Goal: Transaction & Acquisition: Purchase product/service

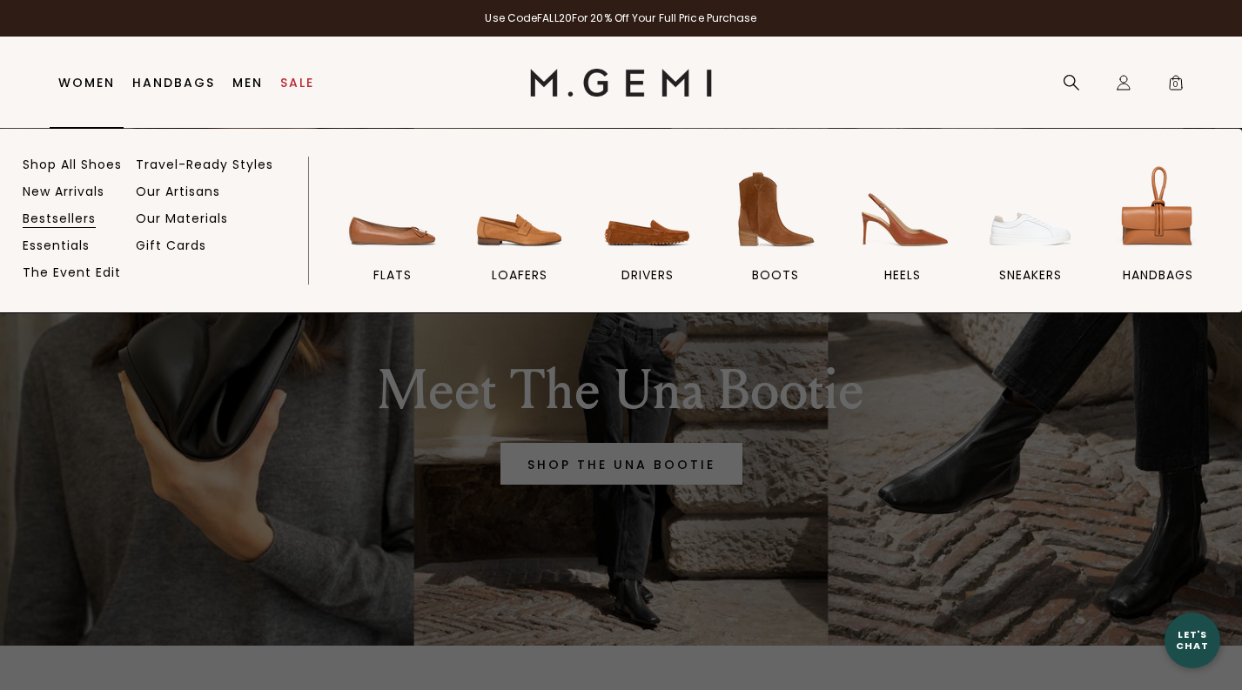
click at [46, 217] on link "Bestsellers" at bounding box center [59, 219] width 73 height 16
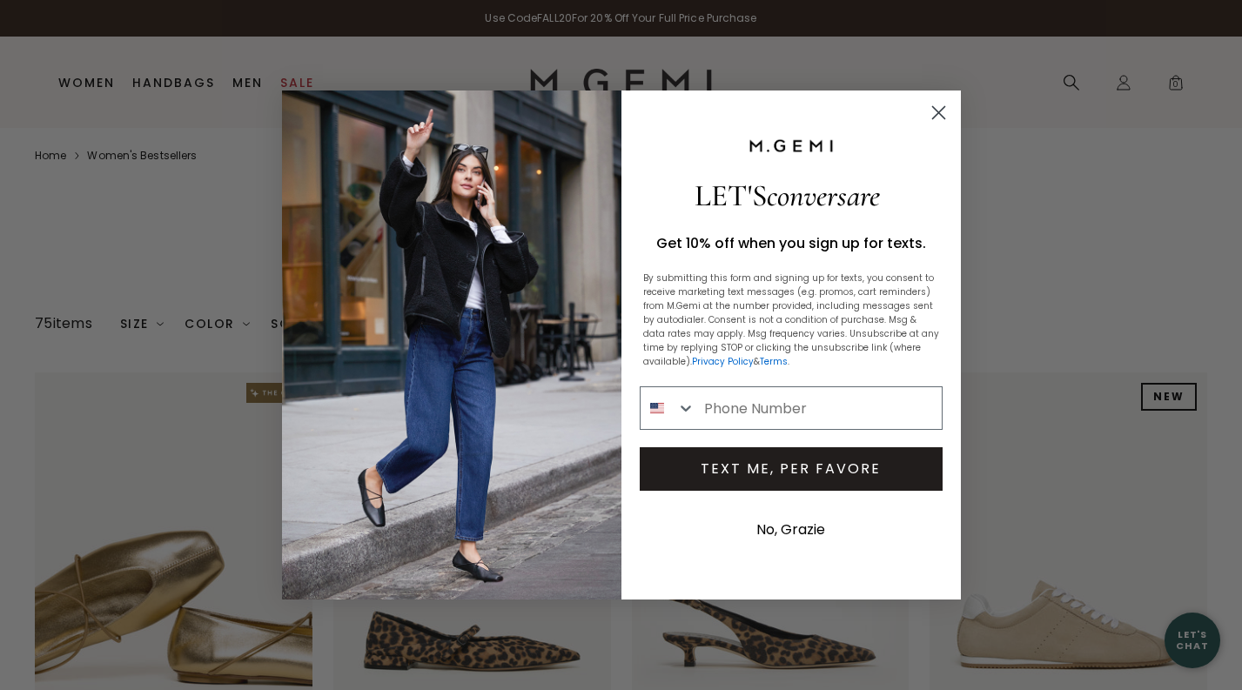
click at [944, 115] on circle "Close dialog" at bounding box center [938, 112] width 29 height 29
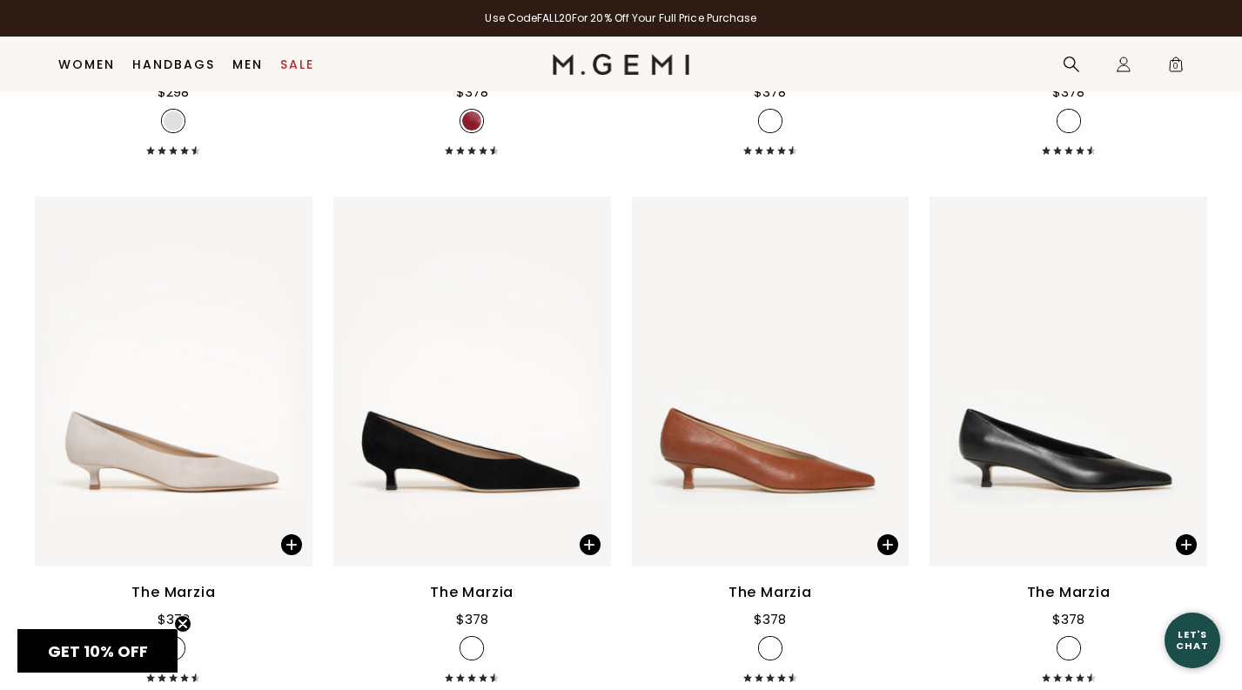
scroll to position [3367, 0]
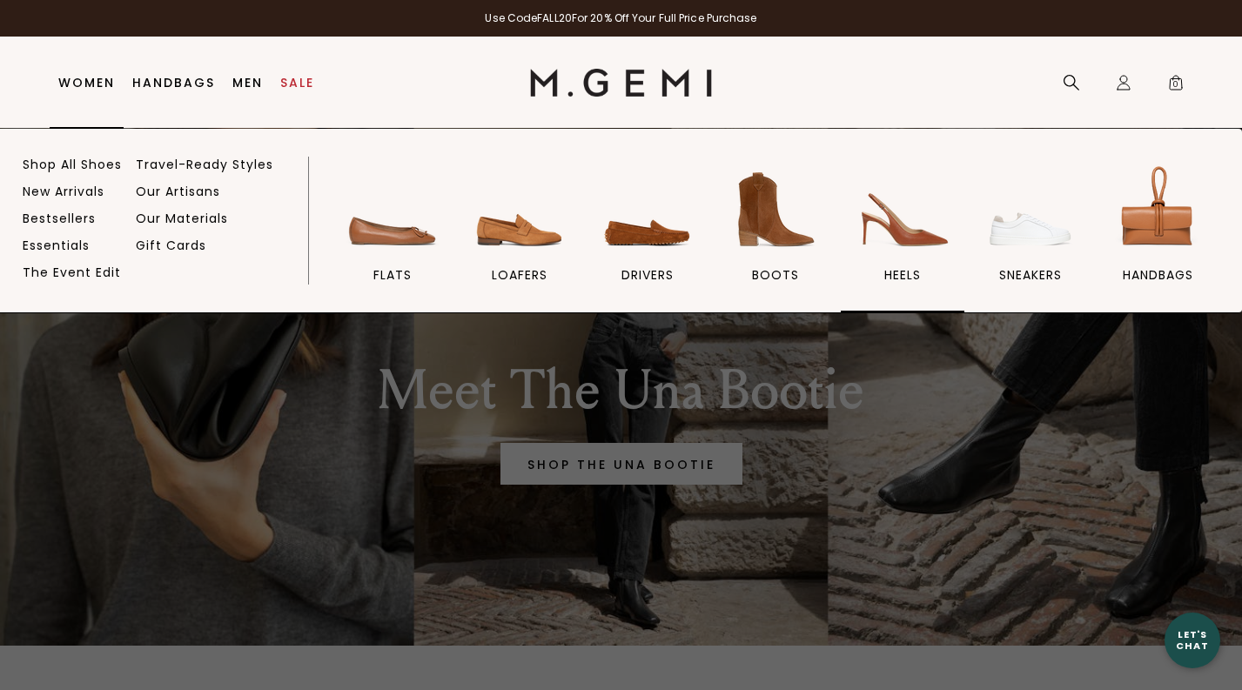
click at [922, 244] on img at bounding box center [903, 210] width 98 height 98
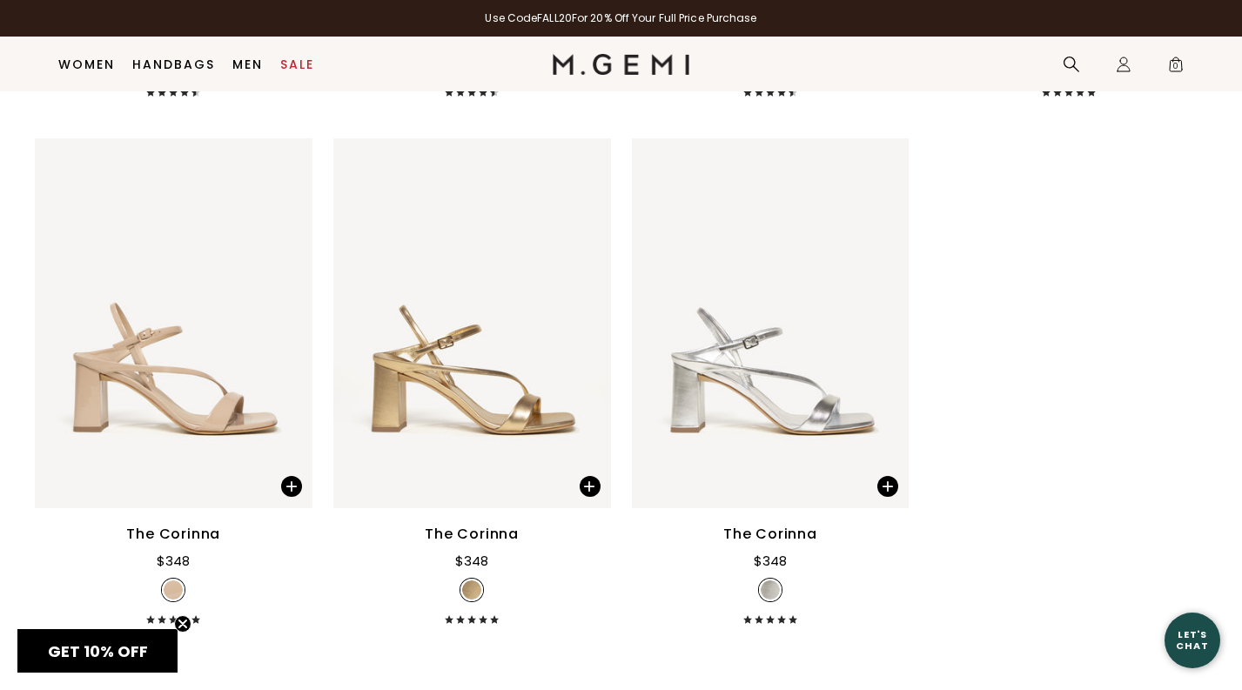
scroll to position [4951, 0]
